Goal: Transaction & Acquisition: Book appointment/travel/reservation

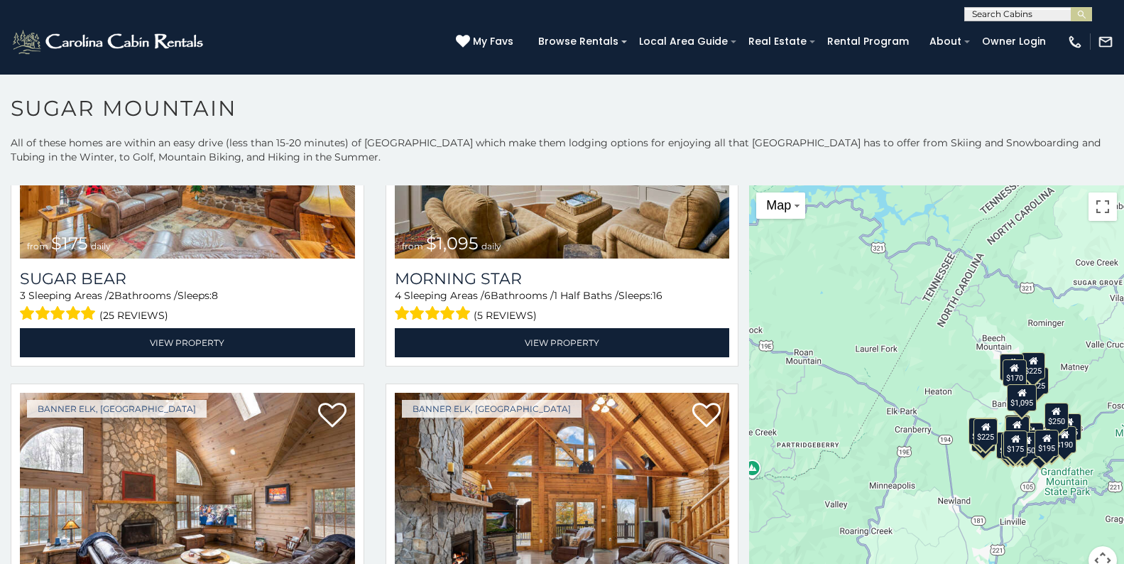
scroll to position [657, 0]
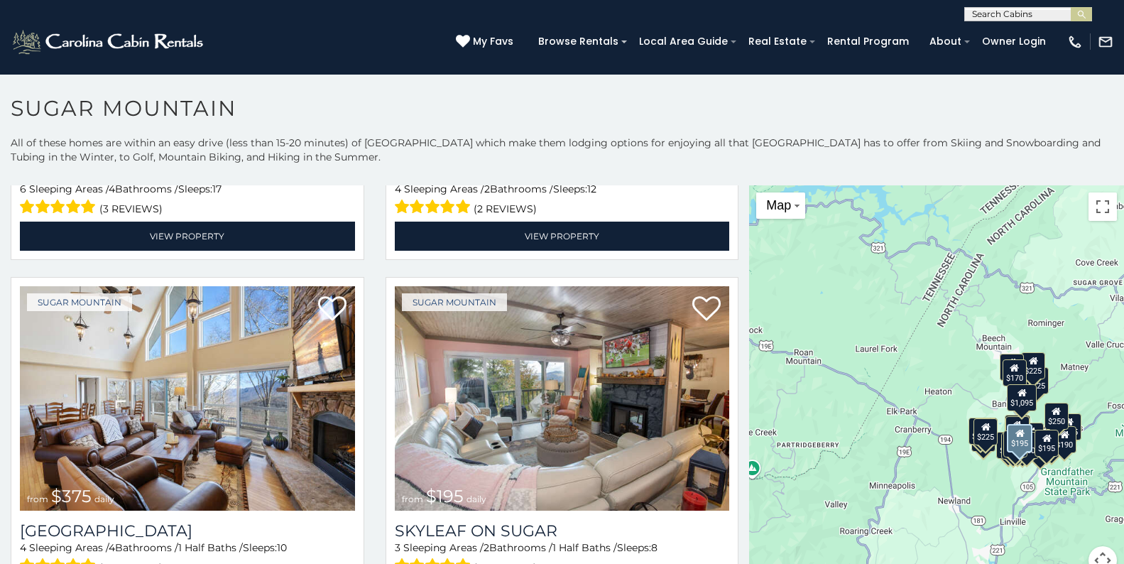
click at [630, 472] on img at bounding box center [562, 398] width 335 height 224
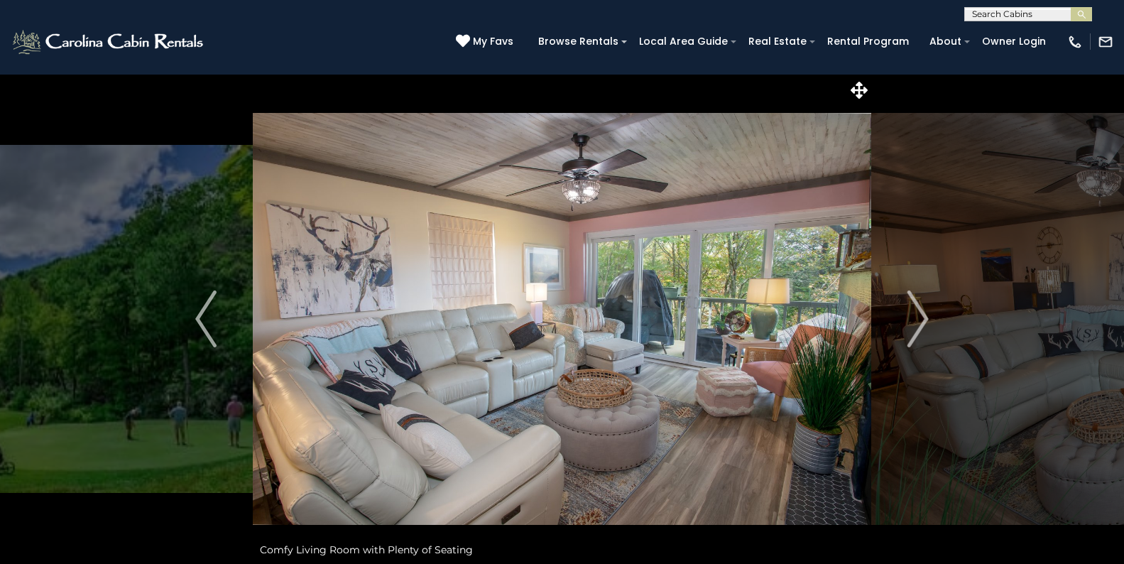
scroll to position [52, 0]
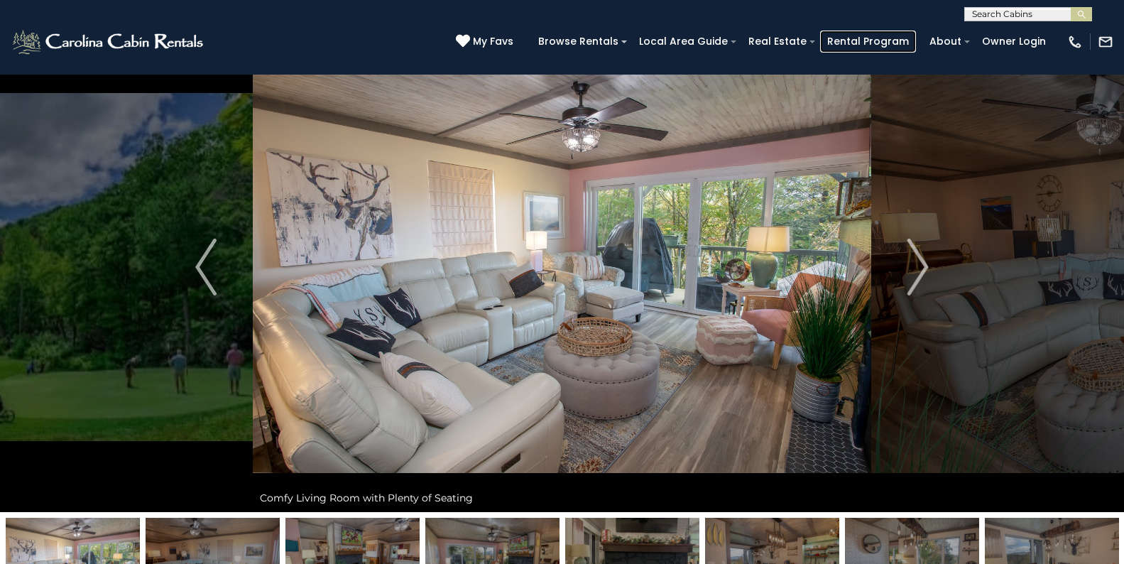
click at [915, 37] on link "Rental Program" at bounding box center [868, 42] width 96 height 22
